Goal: Information Seeking & Learning: Learn about a topic

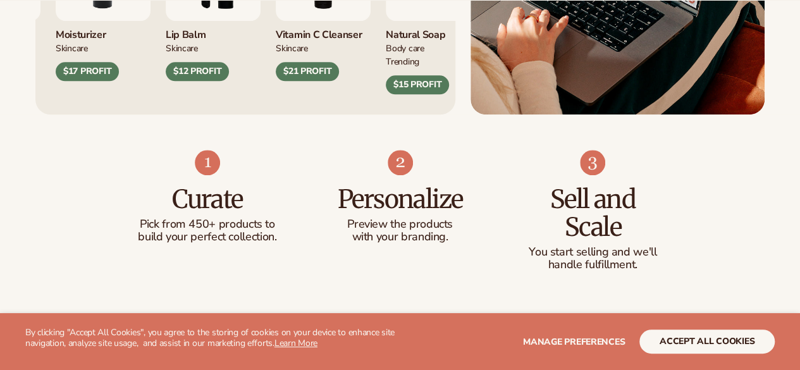
scroll to position [678, 0]
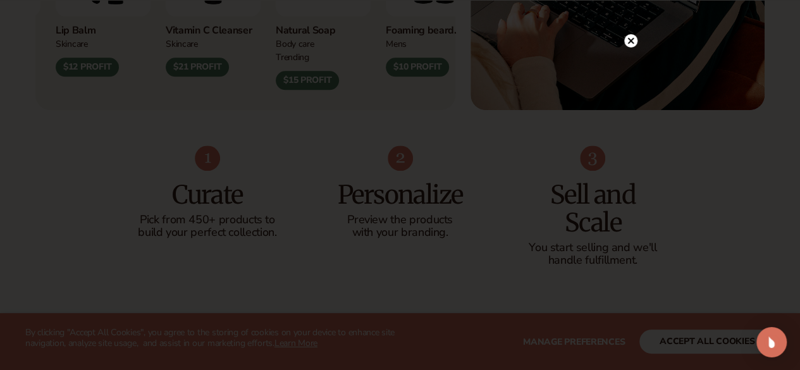
click at [634, 39] on circle at bounding box center [630, 40] width 13 height 13
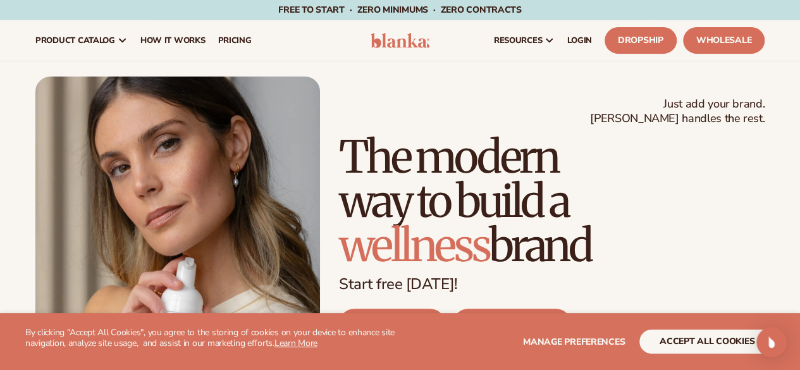
scroll to position [1, 0]
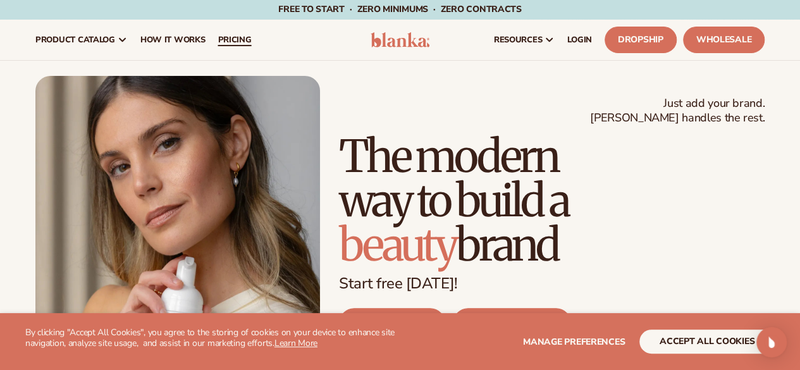
click at [241, 42] on span "pricing" at bounding box center [235, 40] width 34 height 10
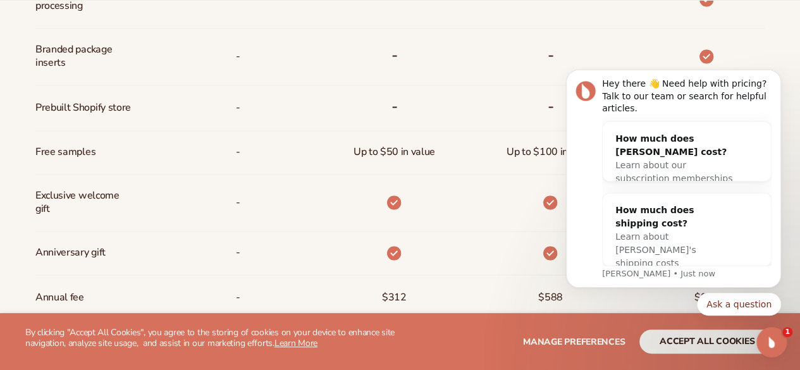
scroll to position [919, 0]
click at [784, 82] on button "Dismiss notification" at bounding box center [777, 73] width 16 height 16
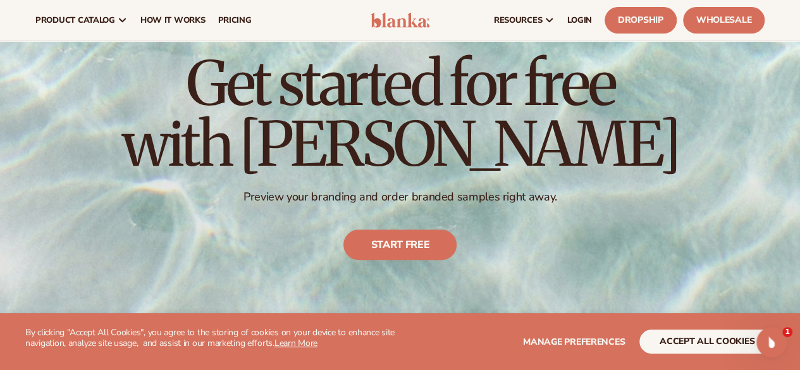
scroll to position [0, 0]
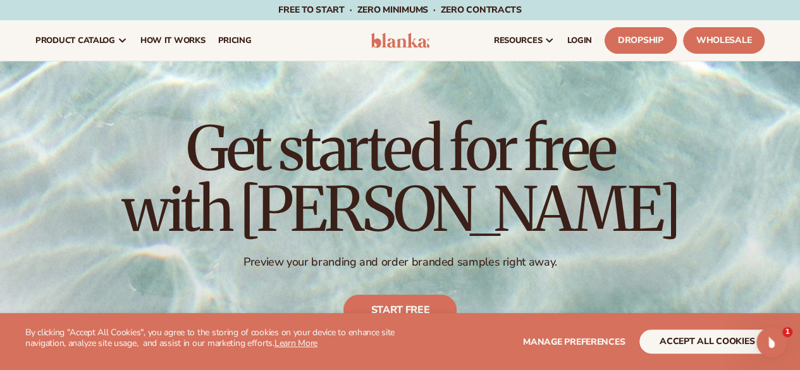
click at [655, 38] on link "Dropship" at bounding box center [641, 40] width 72 height 27
click at [749, 39] on link "Wholesale" at bounding box center [724, 40] width 82 height 27
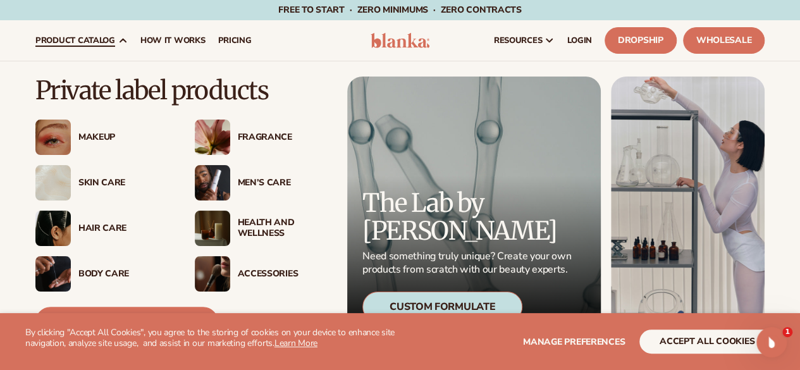
click at [249, 137] on div "Fragrance" at bounding box center [283, 137] width 91 height 11
click at [264, 133] on div "Fragrance" at bounding box center [283, 137] width 91 height 11
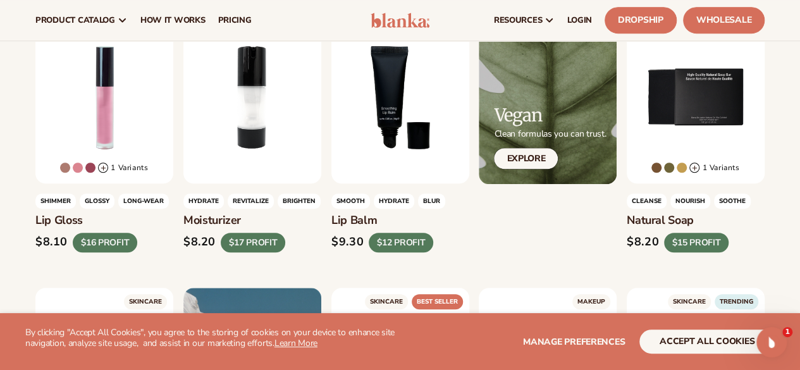
scroll to position [391, 0]
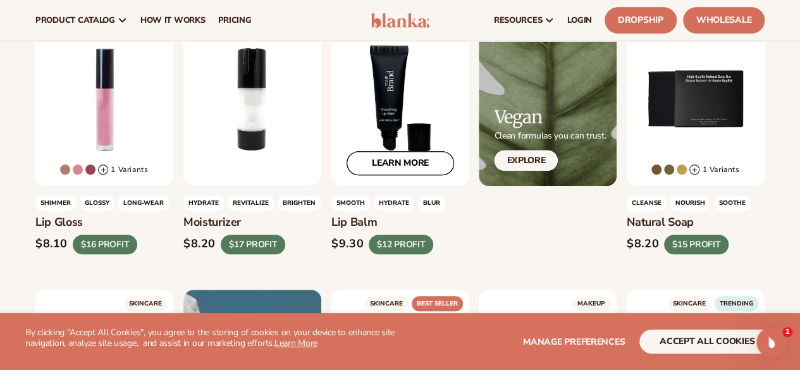
click at [390, 157] on link "LEARN MORE" at bounding box center [401, 164] width 108 height 24
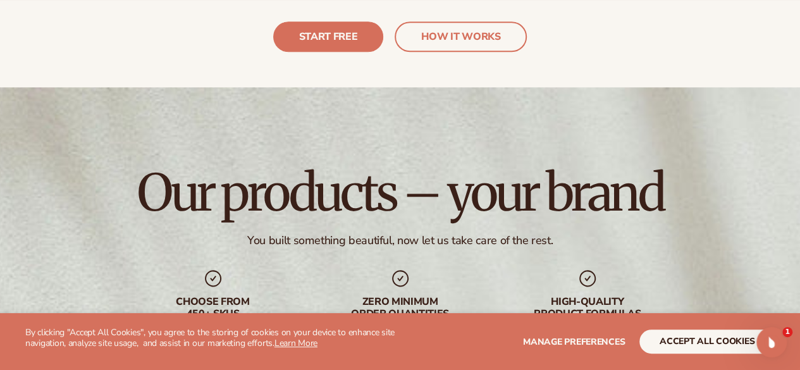
scroll to position [3031, 0]
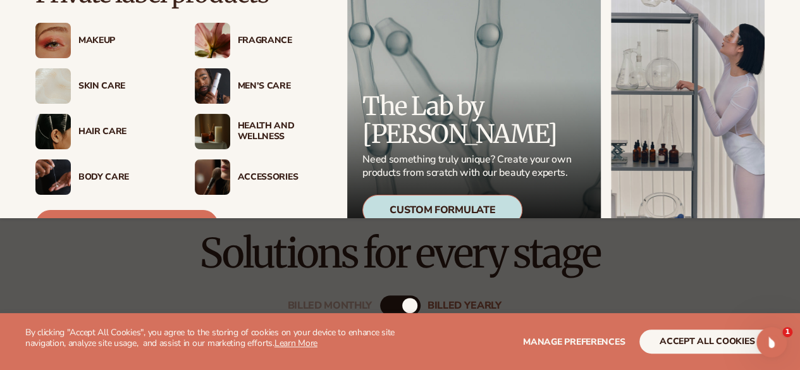
scroll to position [43, 0]
